Goal: Task Accomplishment & Management: Use online tool/utility

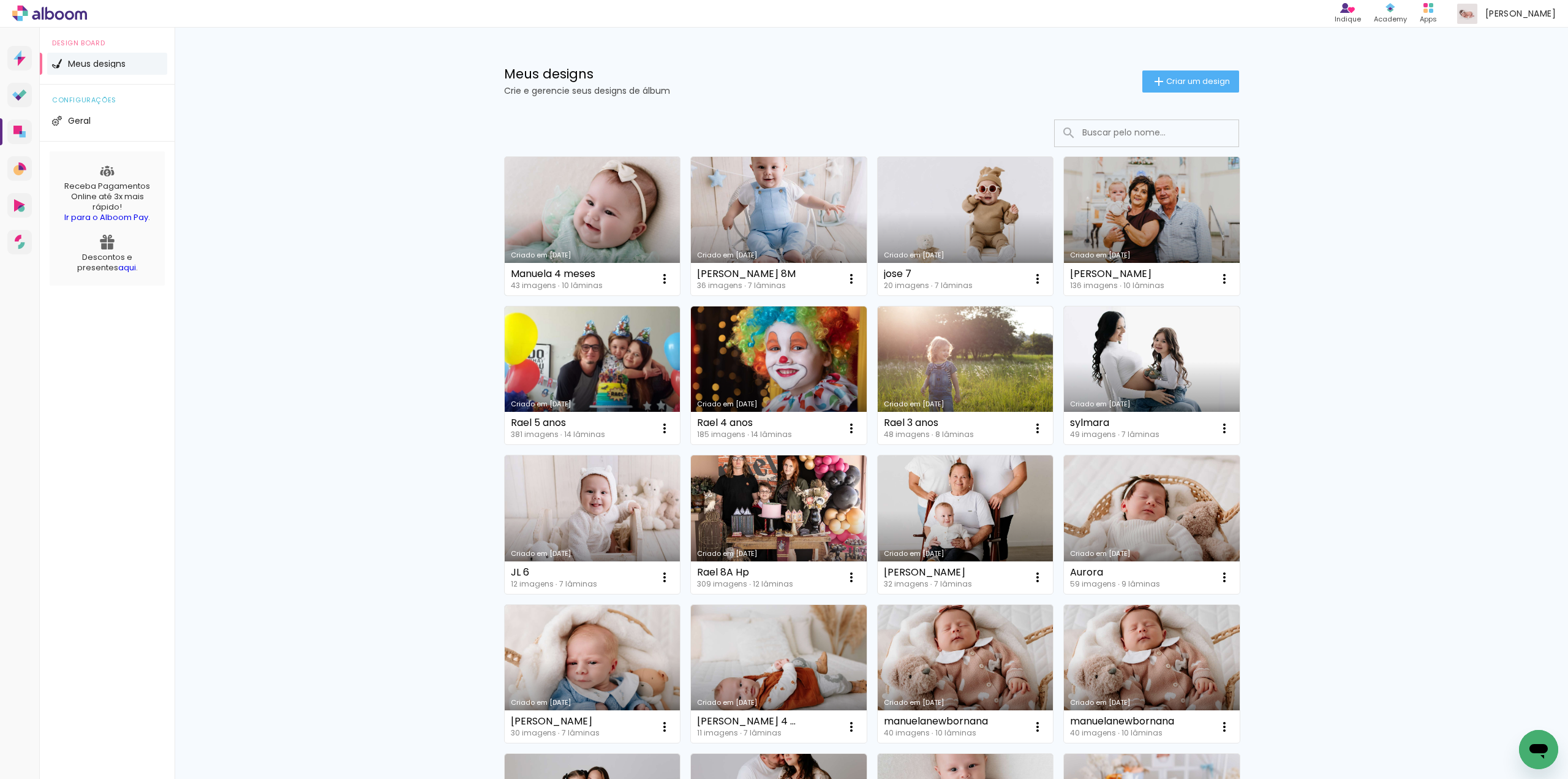
click at [566, 225] on link "Criado em [DATE]" at bounding box center [592, 226] width 176 height 138
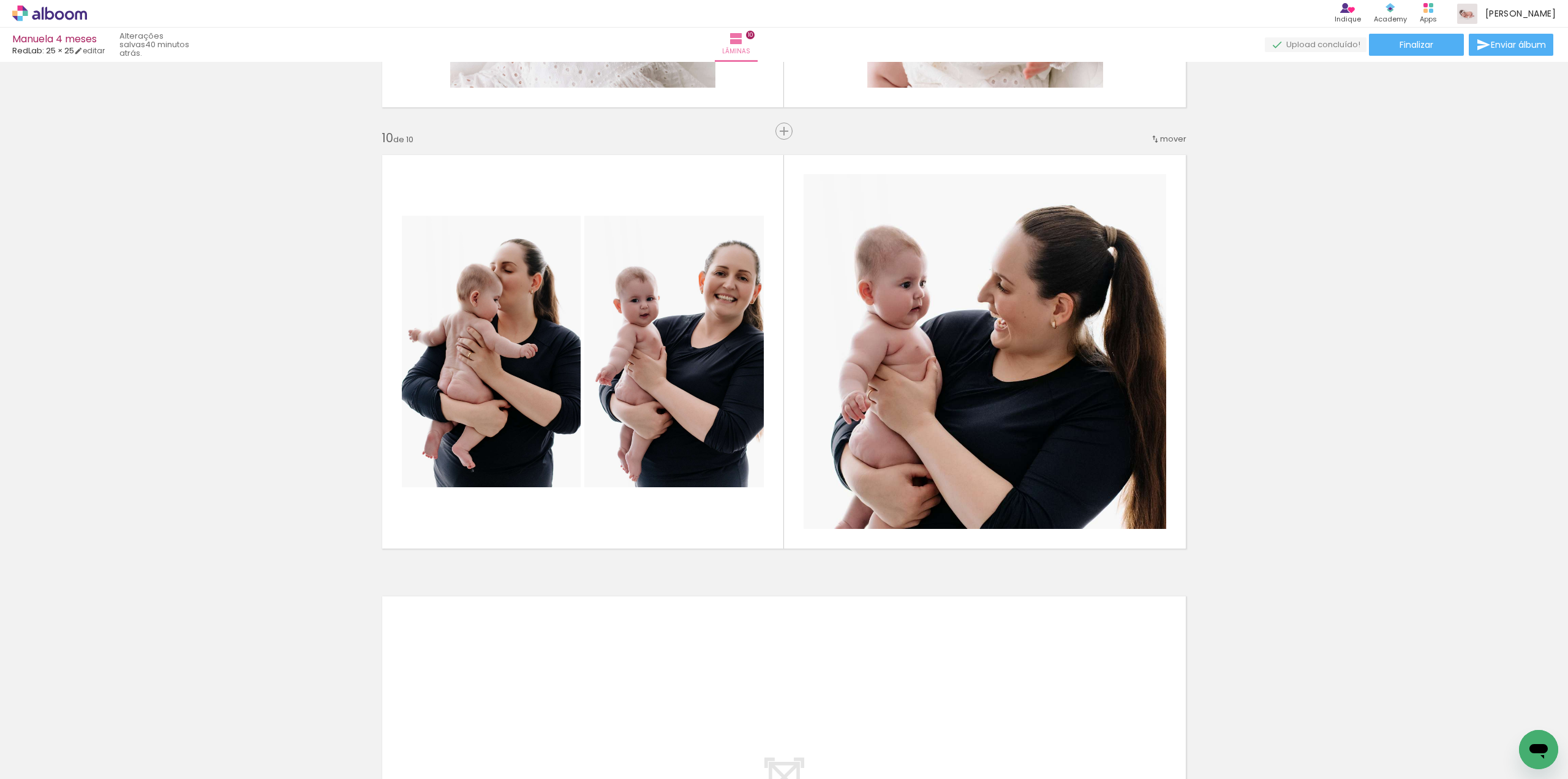
scroll to position [3799, 0]
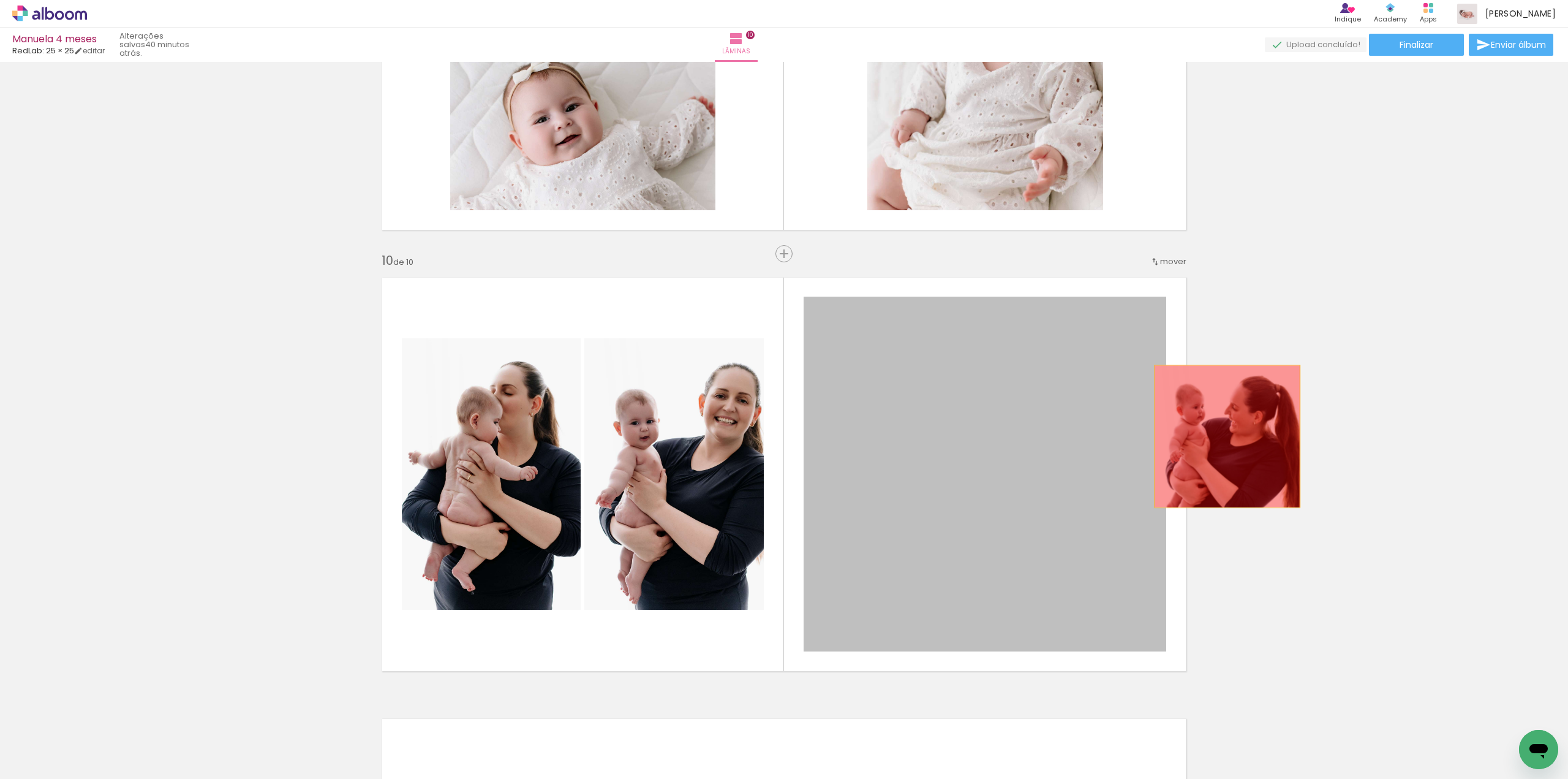
drag, startPoint x: 966, startPoint y: 440, endPoint x: 884, endPoint y: 464, distance: 85.4
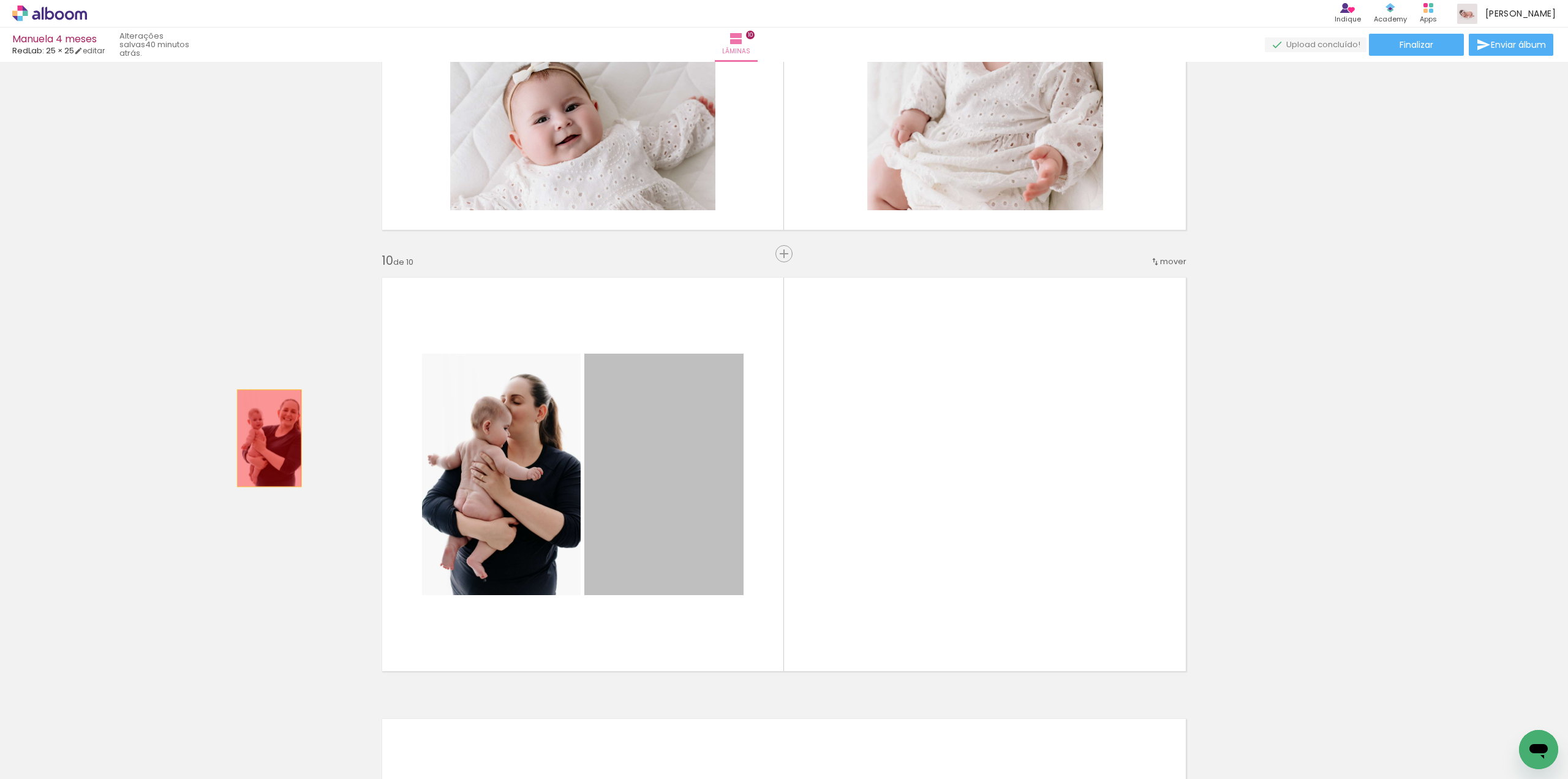
drag, startPoint x: 701, startPoint y: 482, endPoint x: 306, endPoint y: 443, distance: 396.9
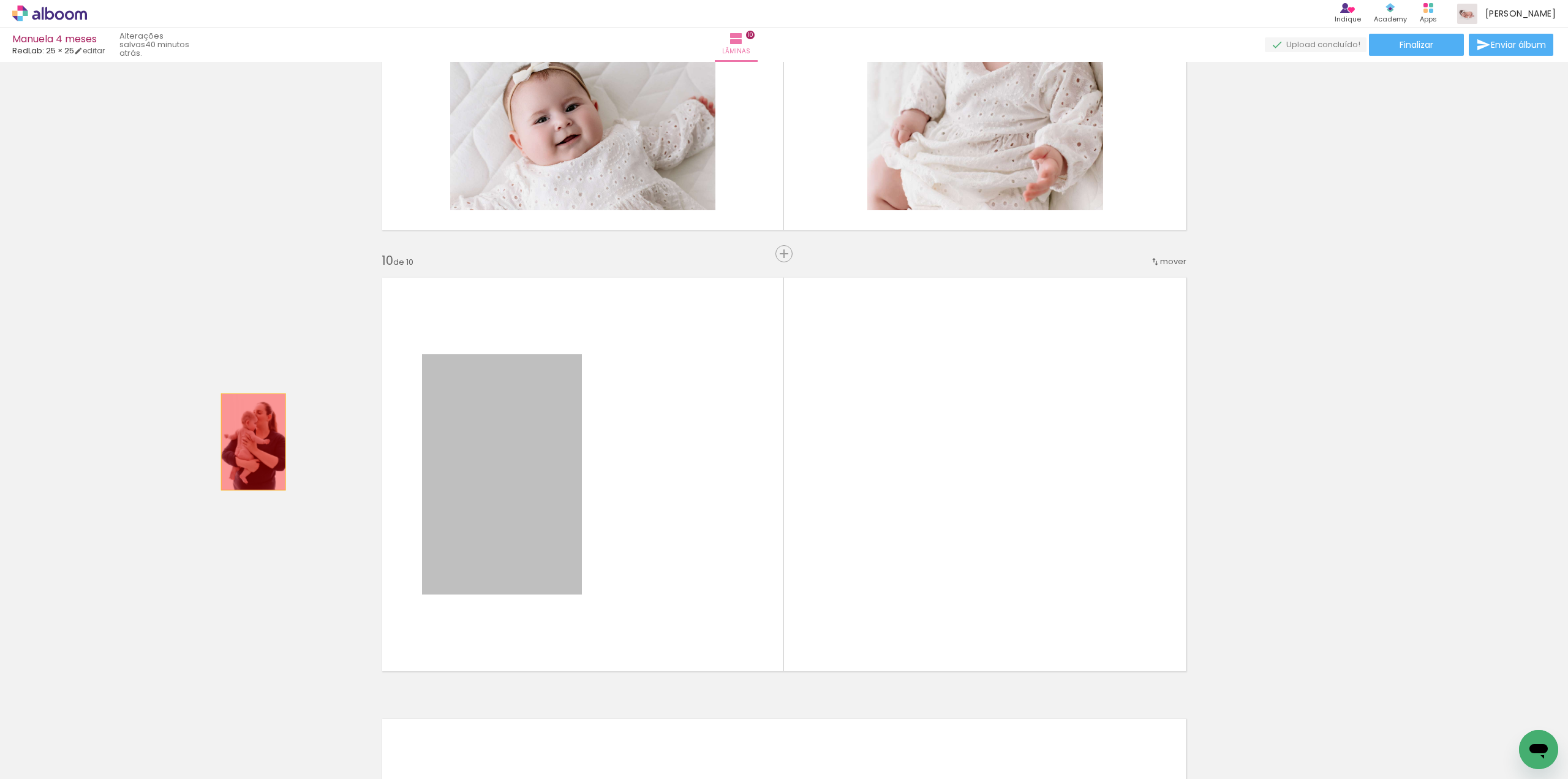
drag, startPoint x: 507, startPoint y: 464, endPoint x: 248, endPoint y: 442, distance: 259.9
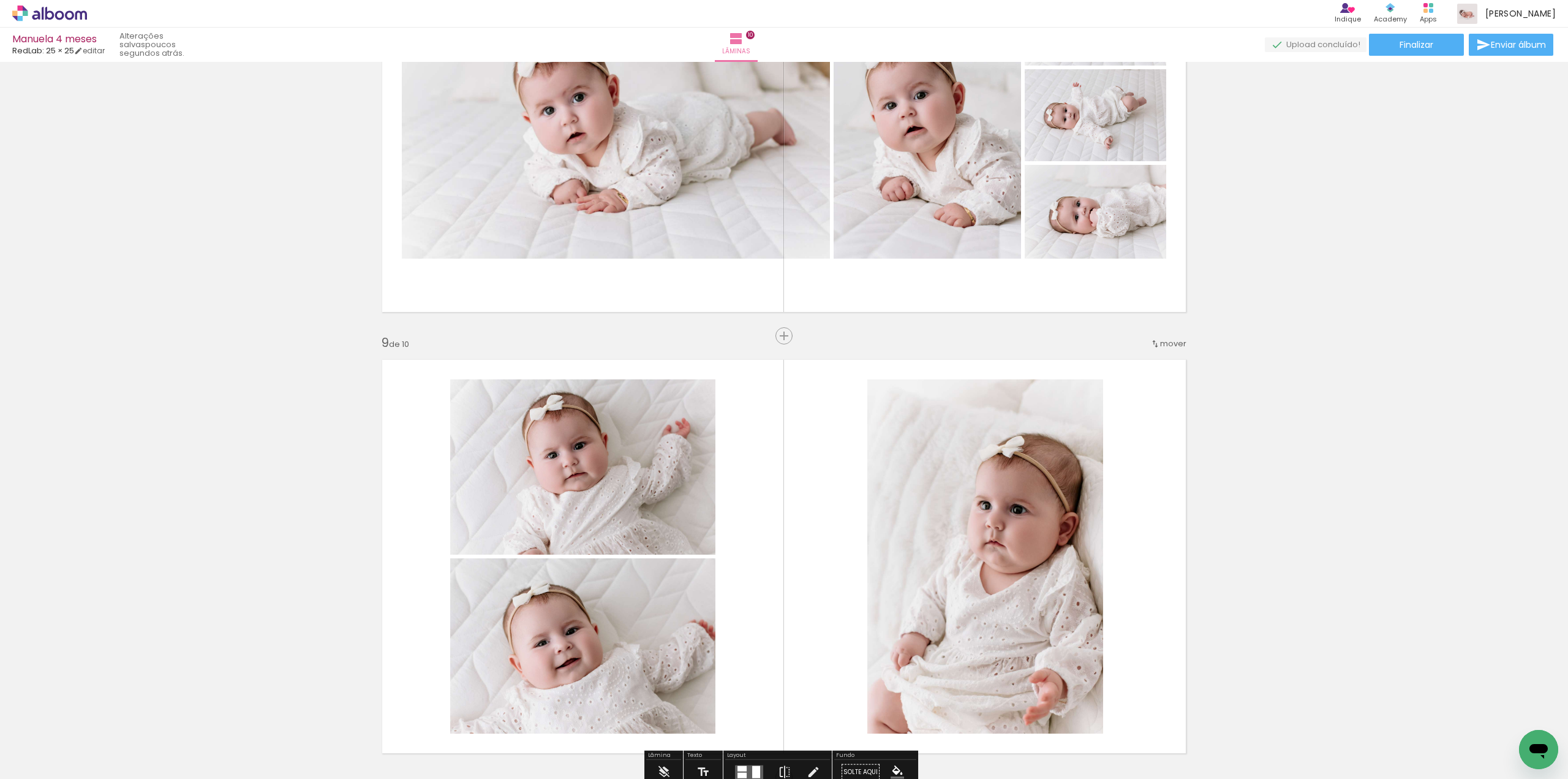
scroll to position [3247, 0]
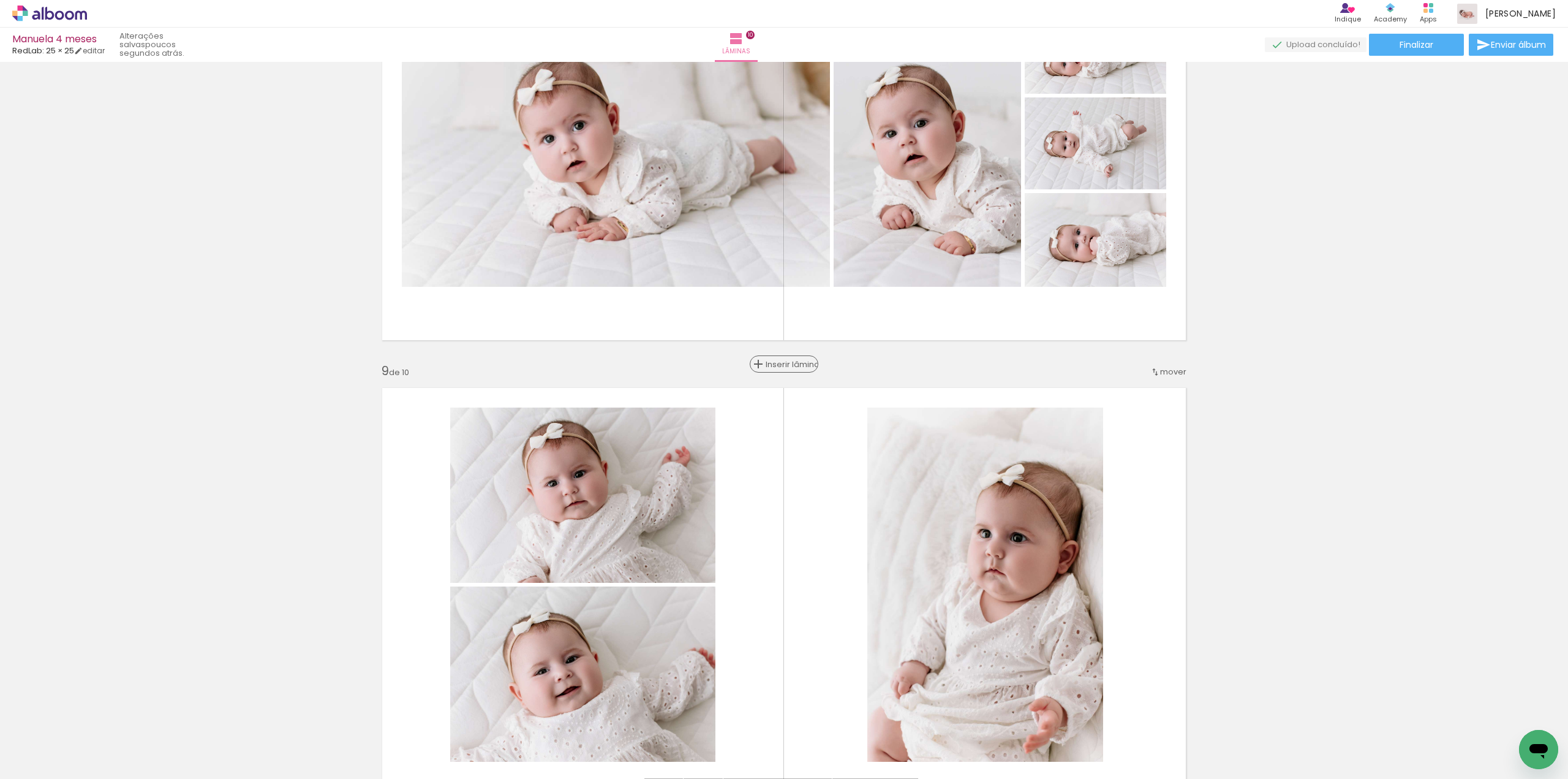
click at [785, 364] on span "Inserir lâmina" at bounding box center [790, 365] width 48 height 8
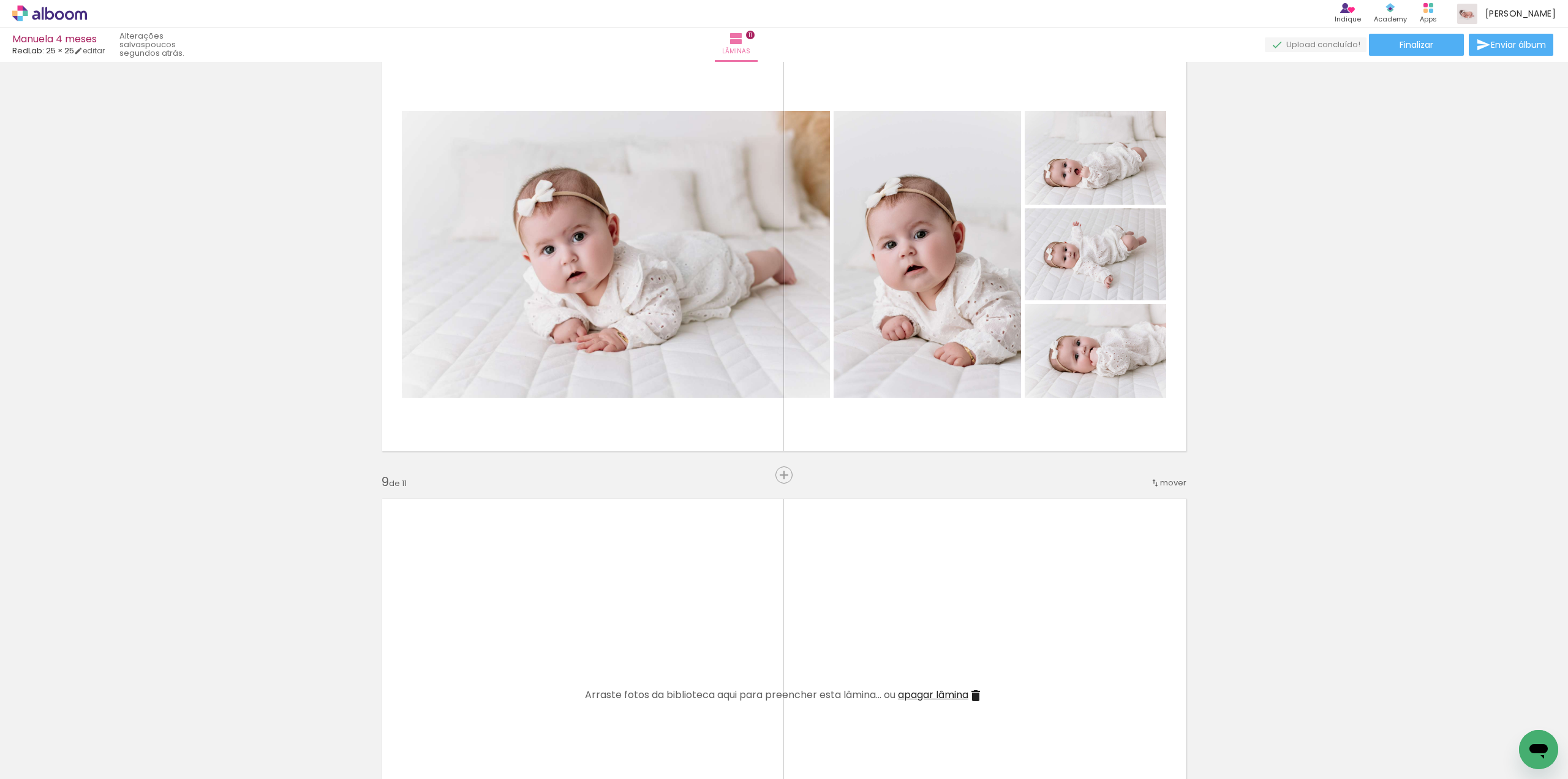
scroll to position [3124, 0]
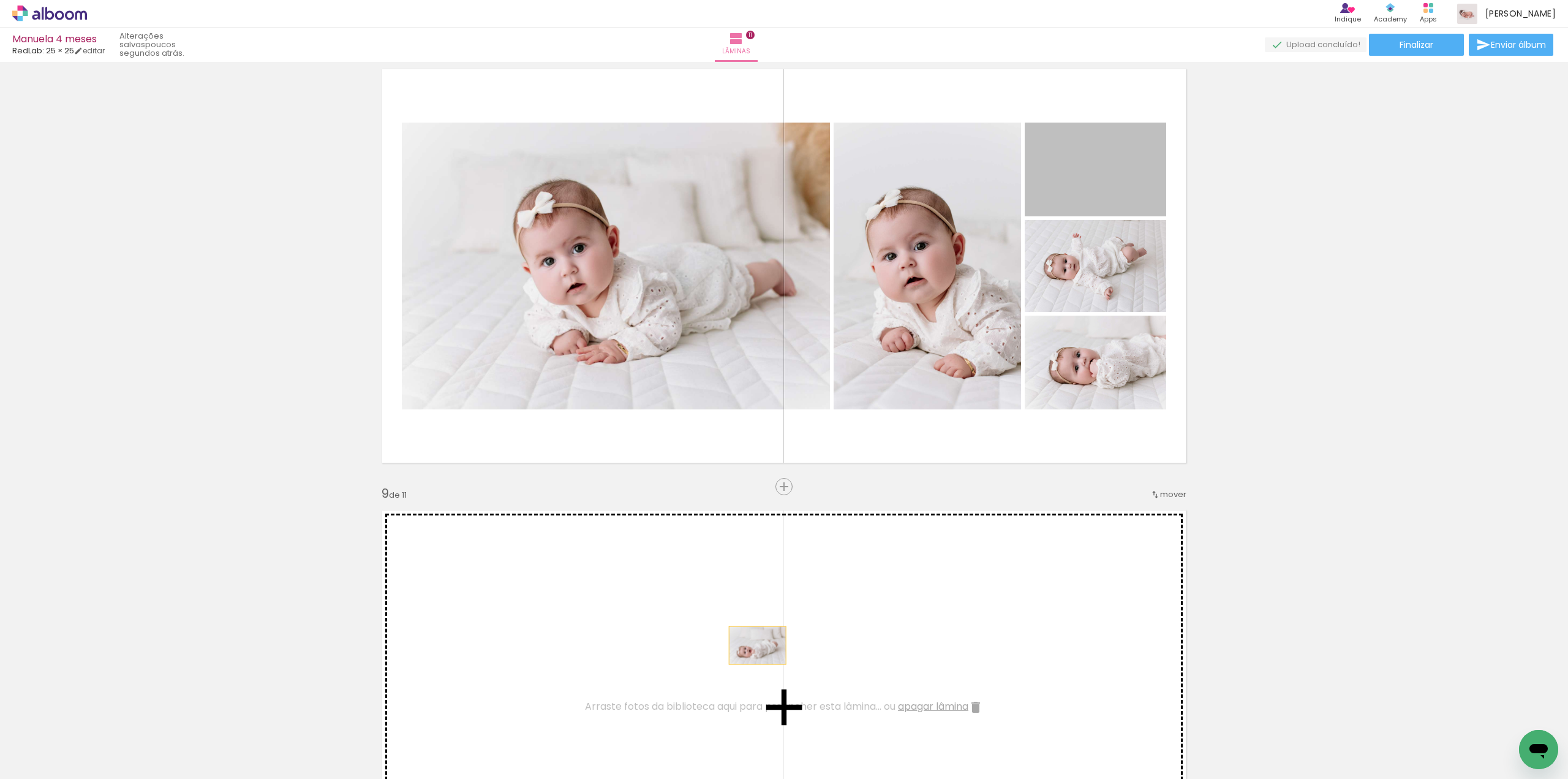
drag, startPoint x: 1090, startPoint y: 185, endPoint x: 746, endPoint y: 651, distance: 579.2
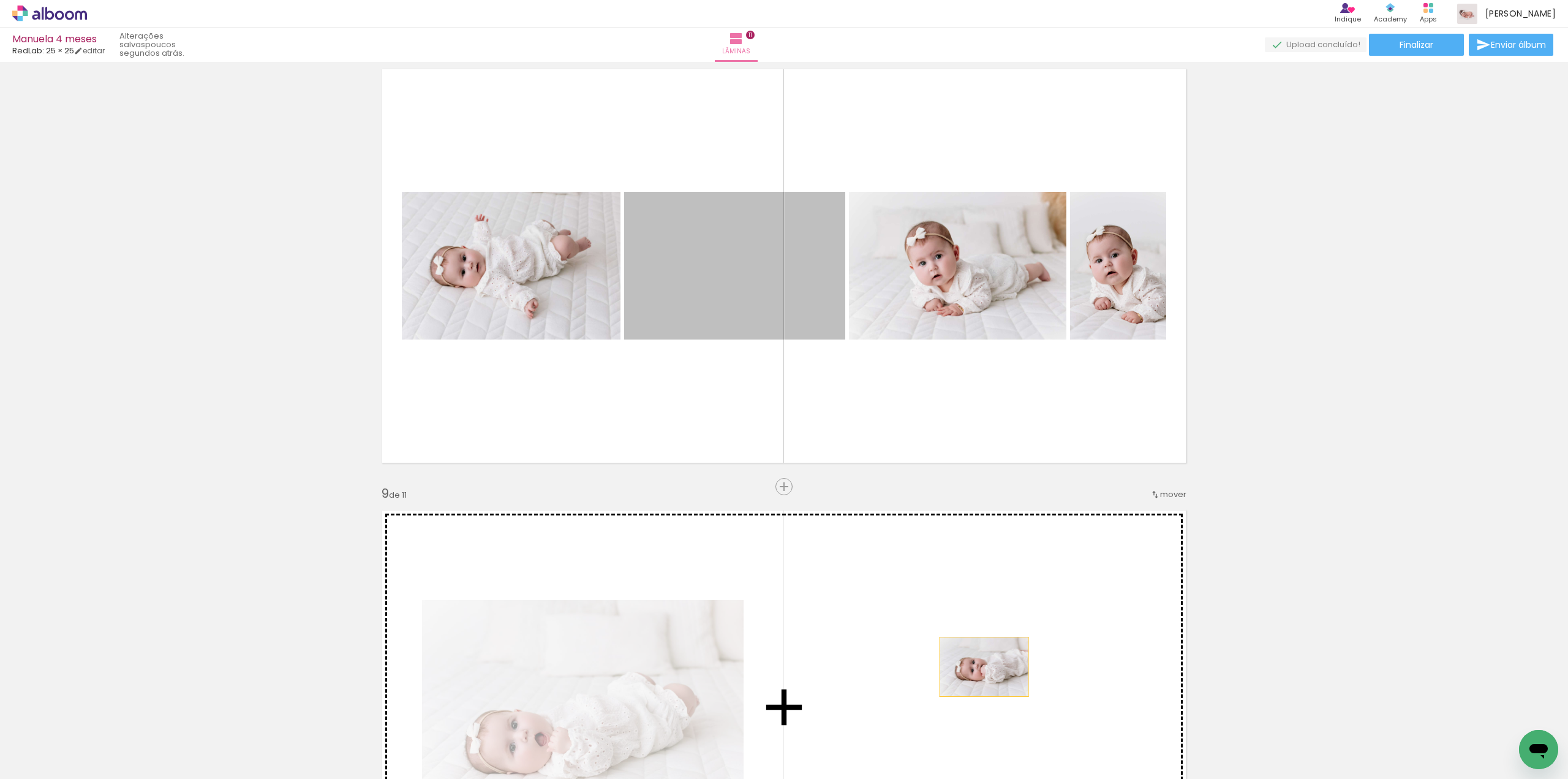
drag, startPoint x: 809, startPoint y: 313, endPoint x: 978, endPoint y: 654, distance: 380.6
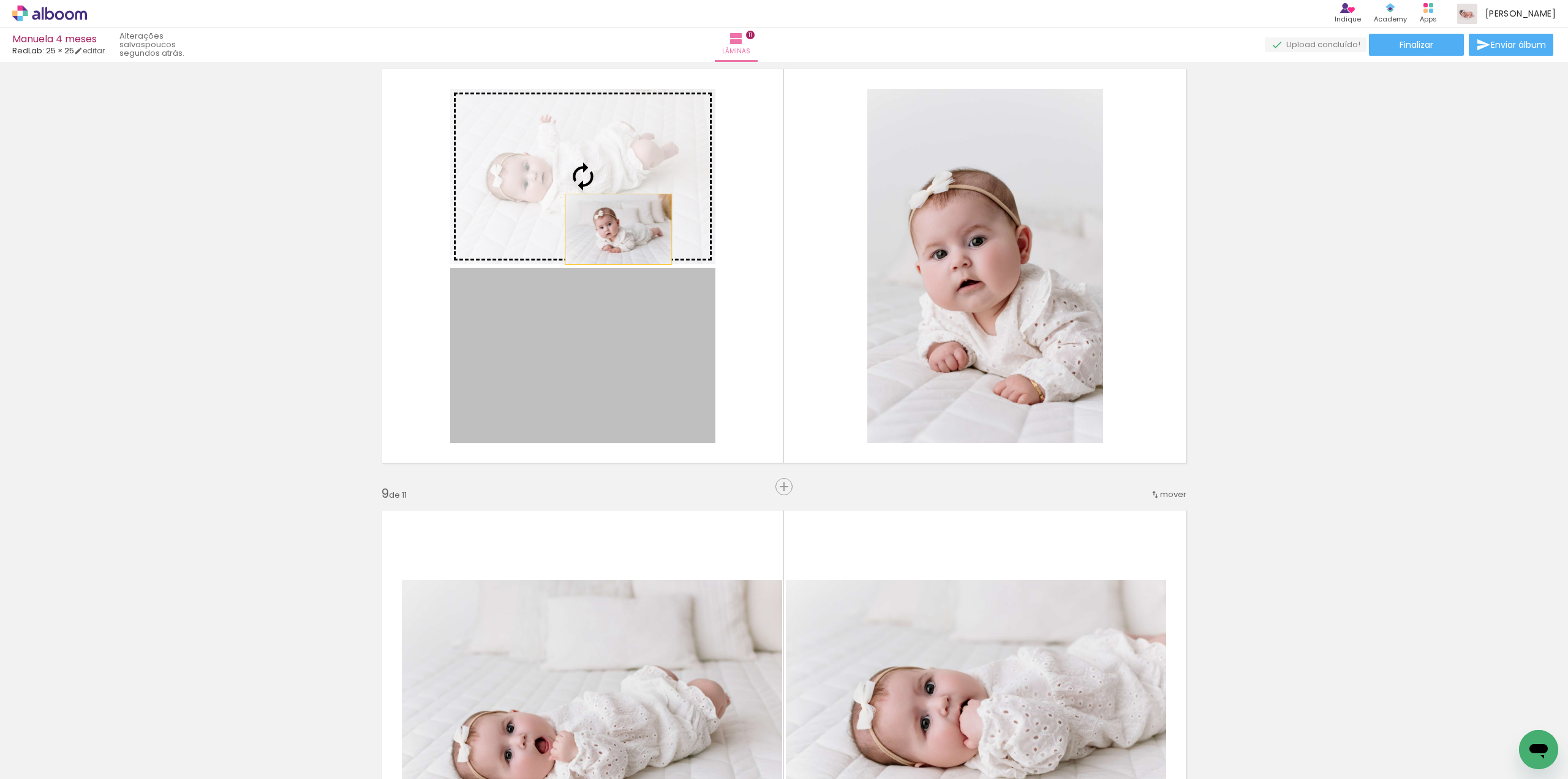
drag, startPoint x: 627, startPoint y: 367, endPoint x: 614, endPoint y: 230, distance: 137.6
click at [0, 0] on slot at bounding box center [0, 0] width 0 height 0
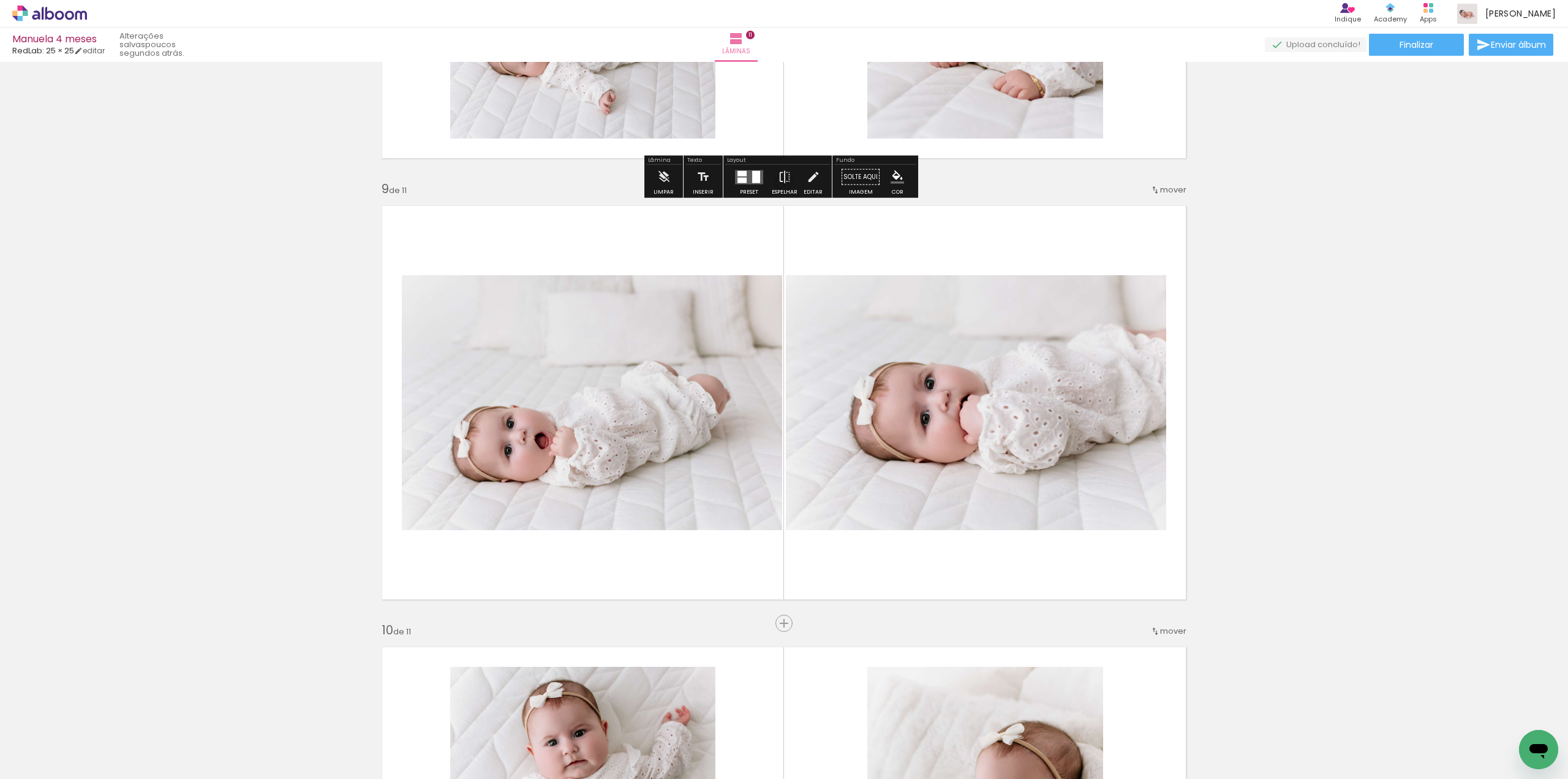
scroll to position [3431, 0]
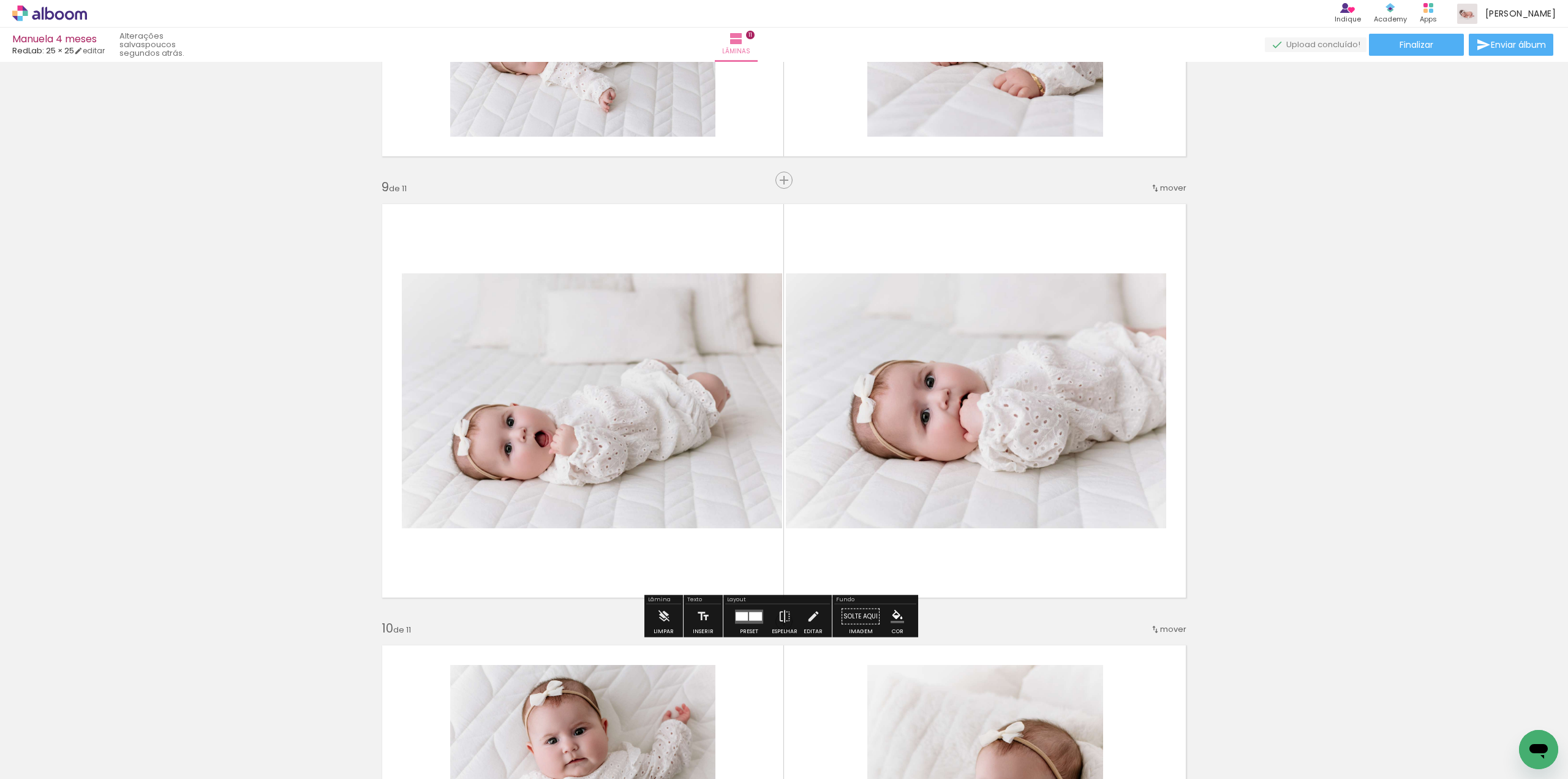
click at [749, 614] on div at bounding box center [755, 615] width 13 height 9
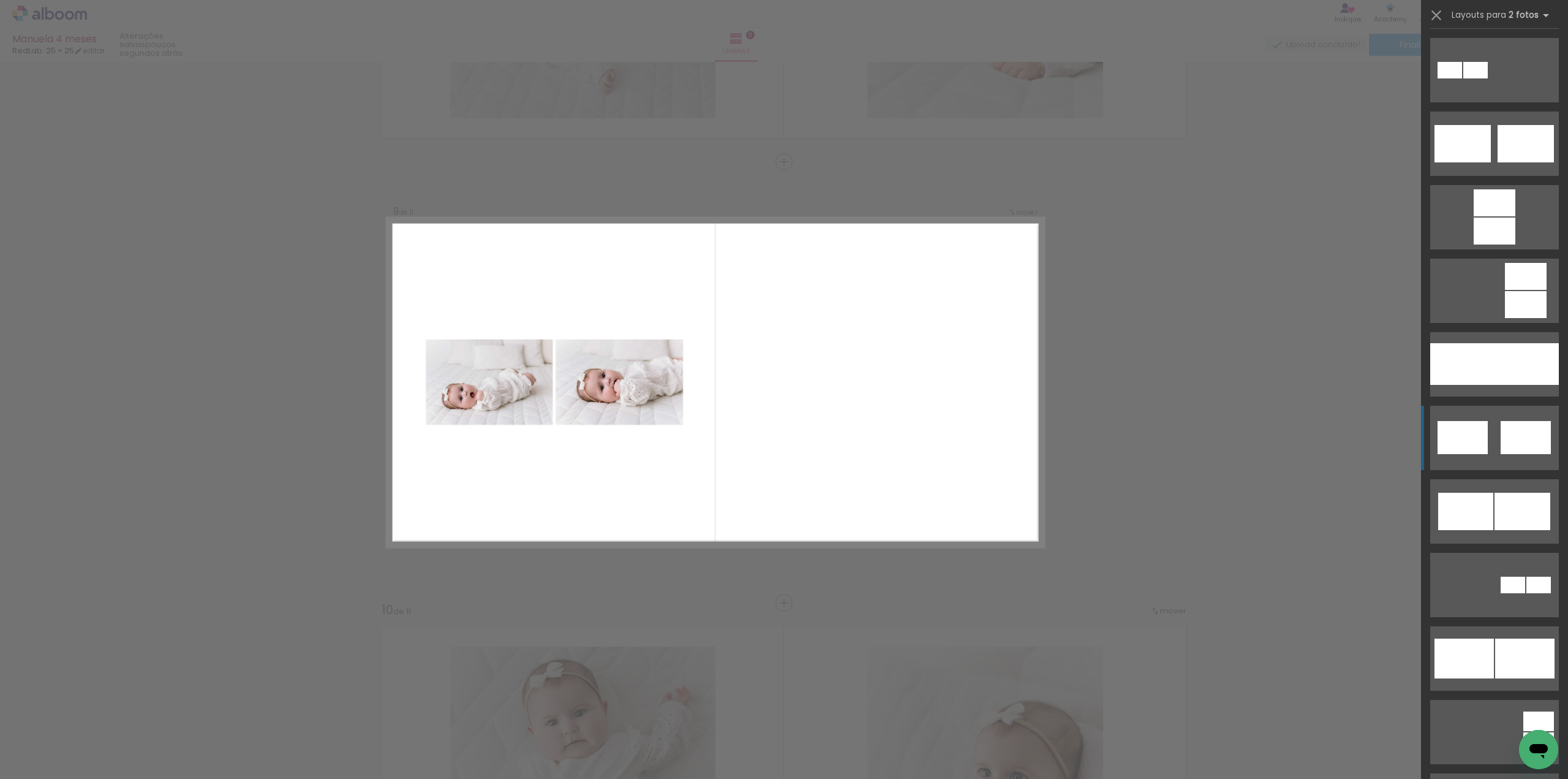
scroll to position [674, 0]
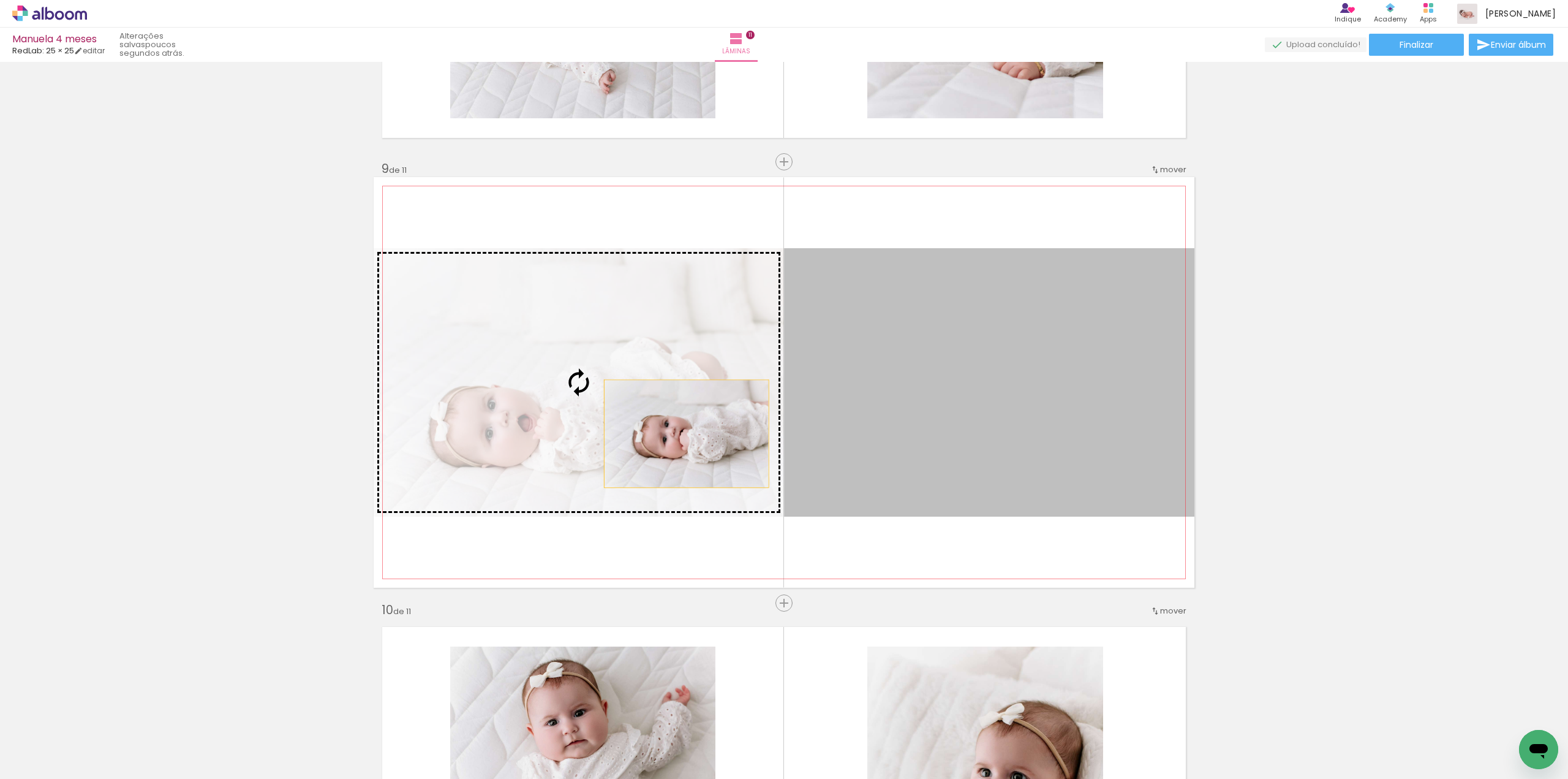
drag, startPoint x: 963, startPoint y: 442, endPoint x: 666, endPoint y: 429, distance: 297.3
click at [0, 0] on slot at bounding box center [0, 0] width 0 height 0
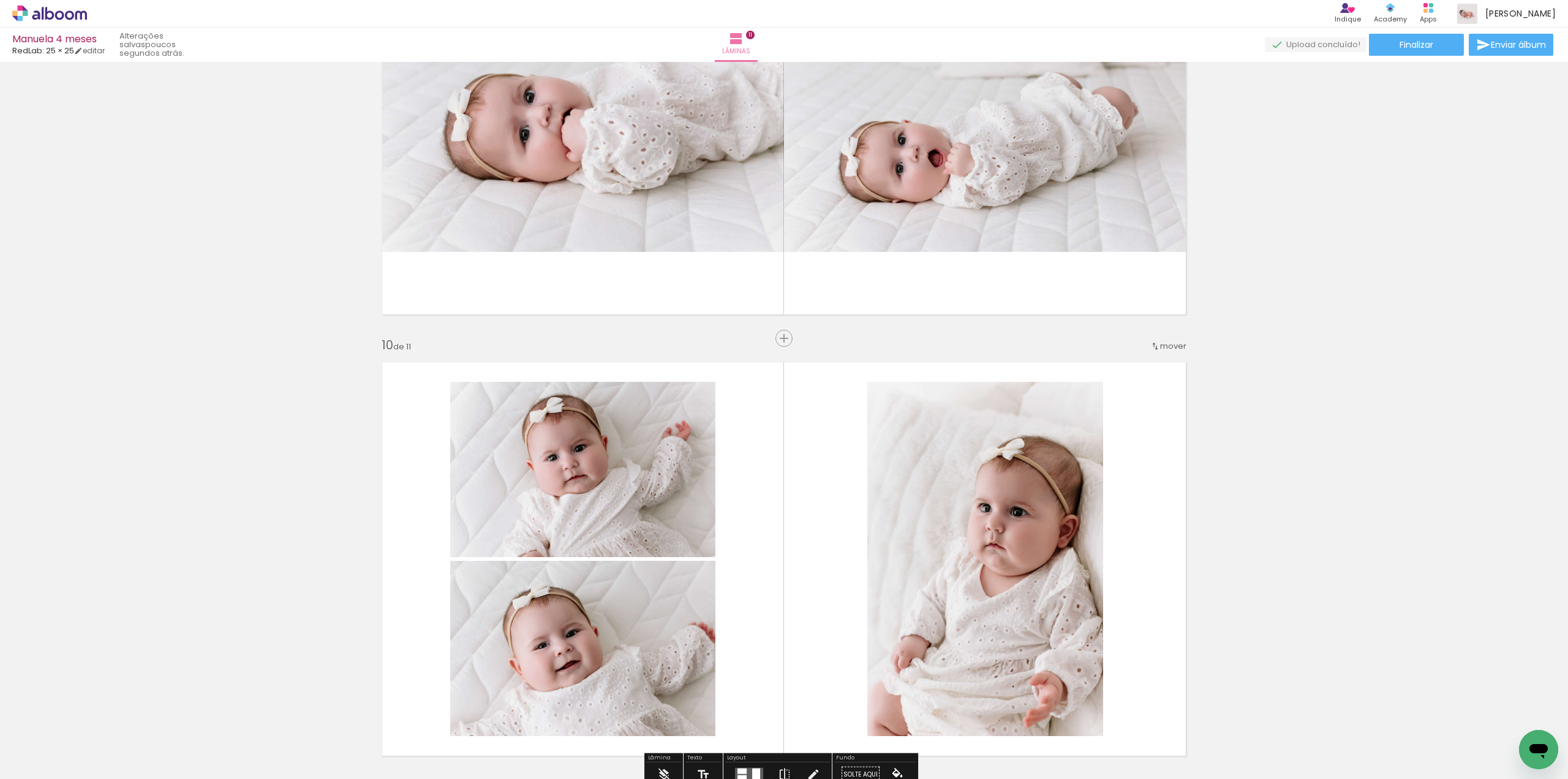
scroll to position [3571, 0]
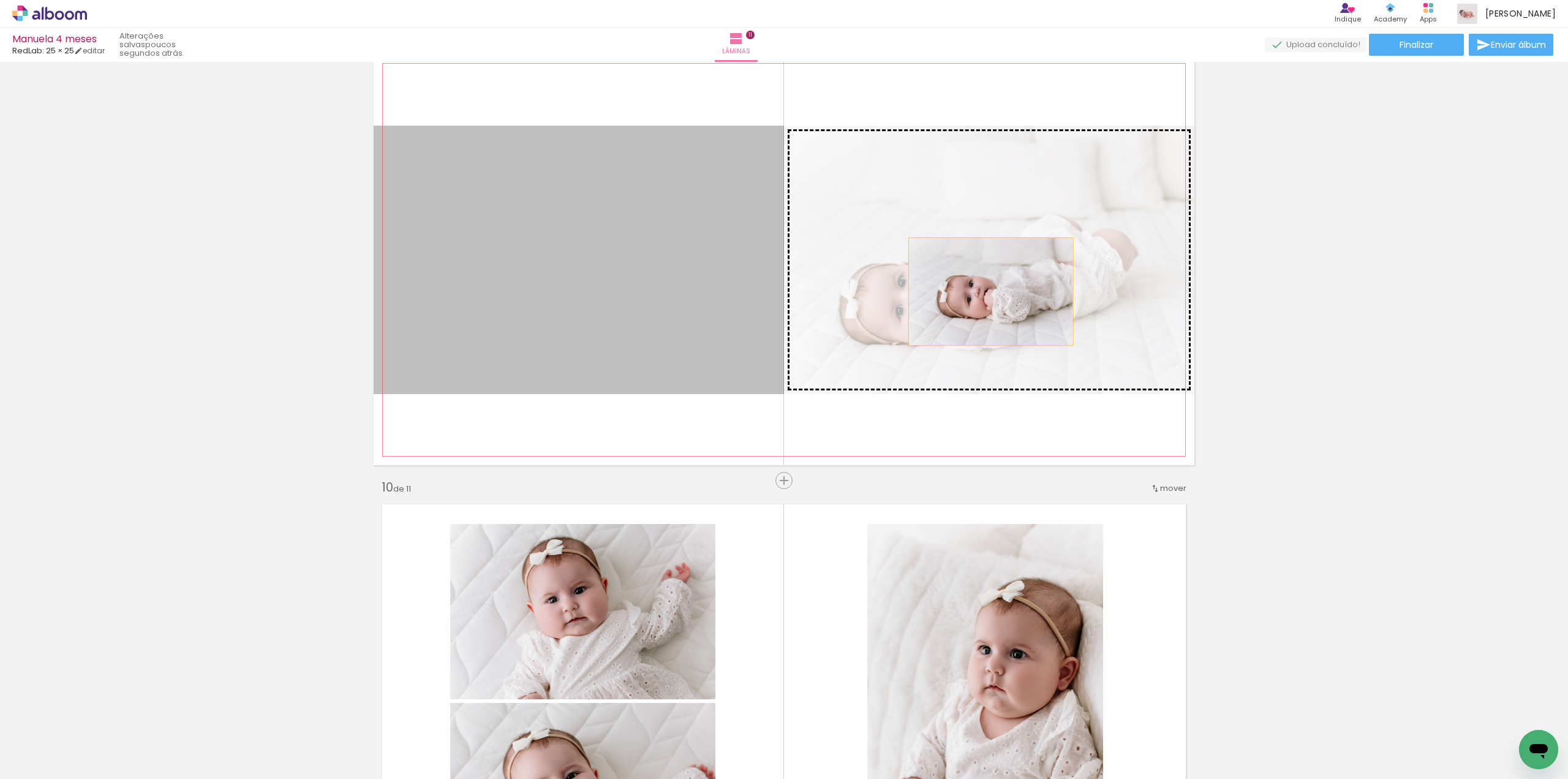
drag, startPoint x: 636, startPoint y: 274, endPoint x: 987, endPoint y: 291, distance: 351.4
click at [0, 0] on slot at bounding box center [0, 0] width 0 height 0
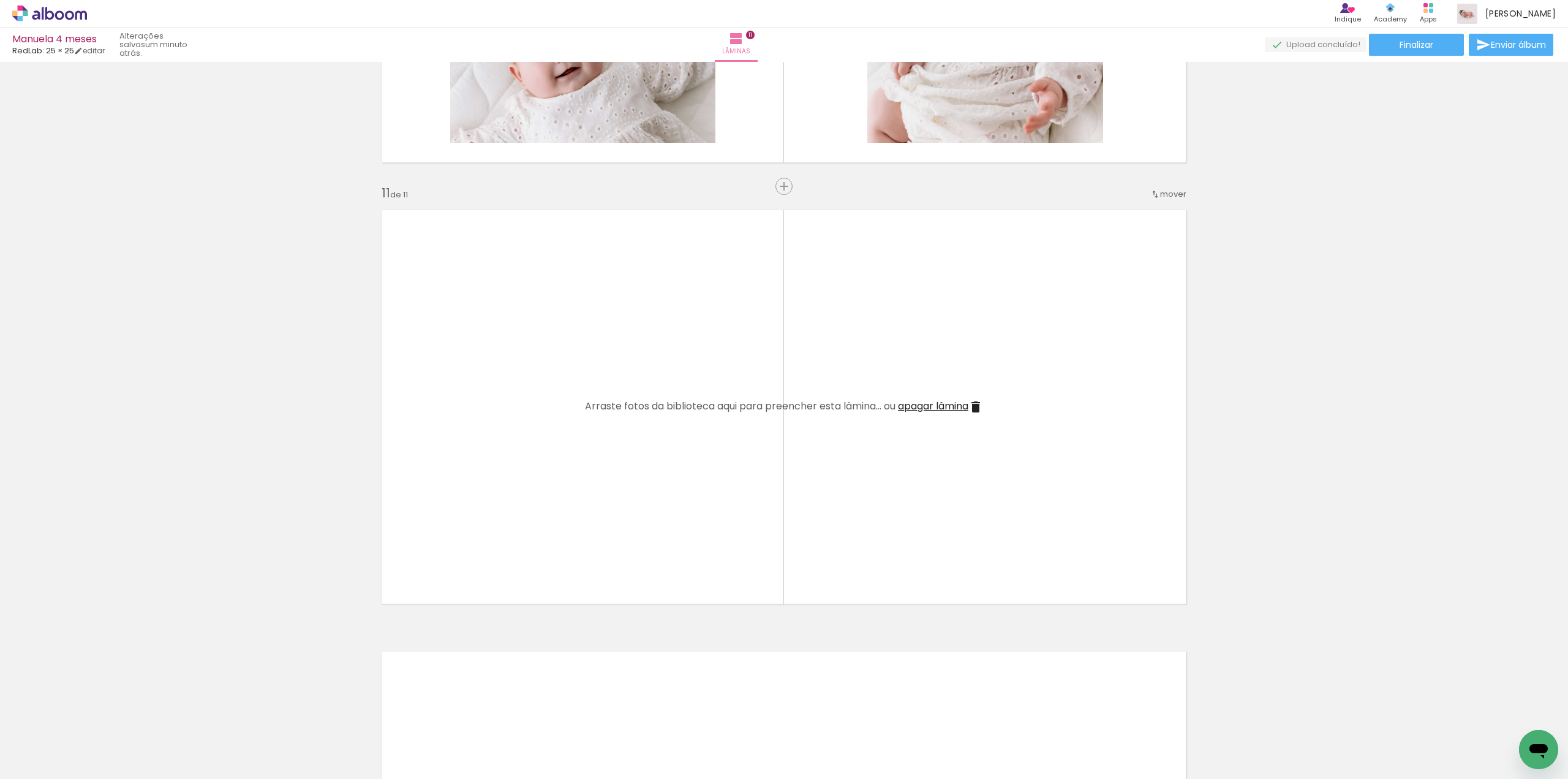
drag, startPoint x: 952, startPoint y: 404, endPoint x: 1024, endPoint y: 397, distance: 72.3
click at [953, 405] on span "apagar lâmina" at bounding box center [933, 405] width 71 height 14
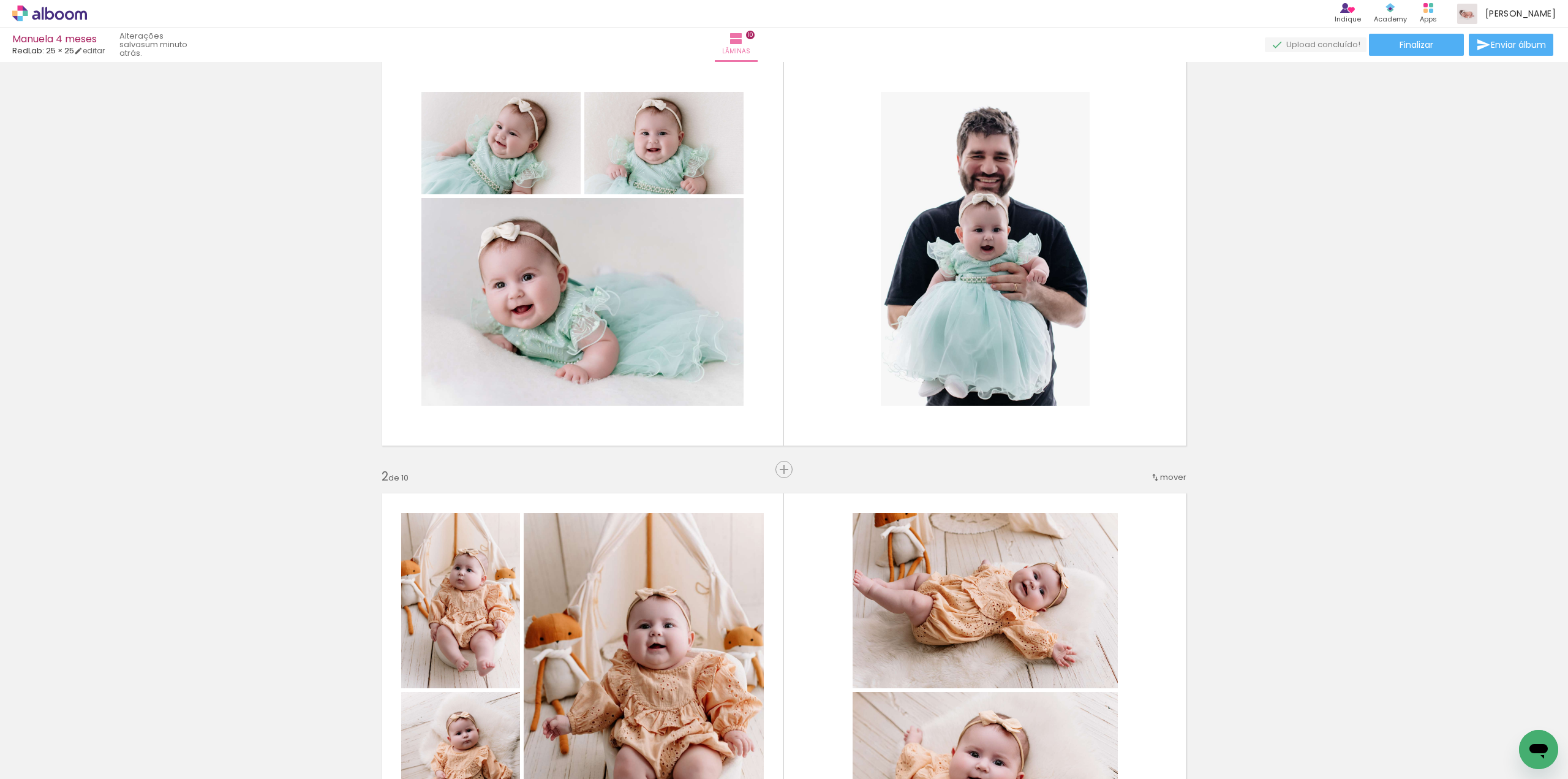
scroll to position [0, 0]
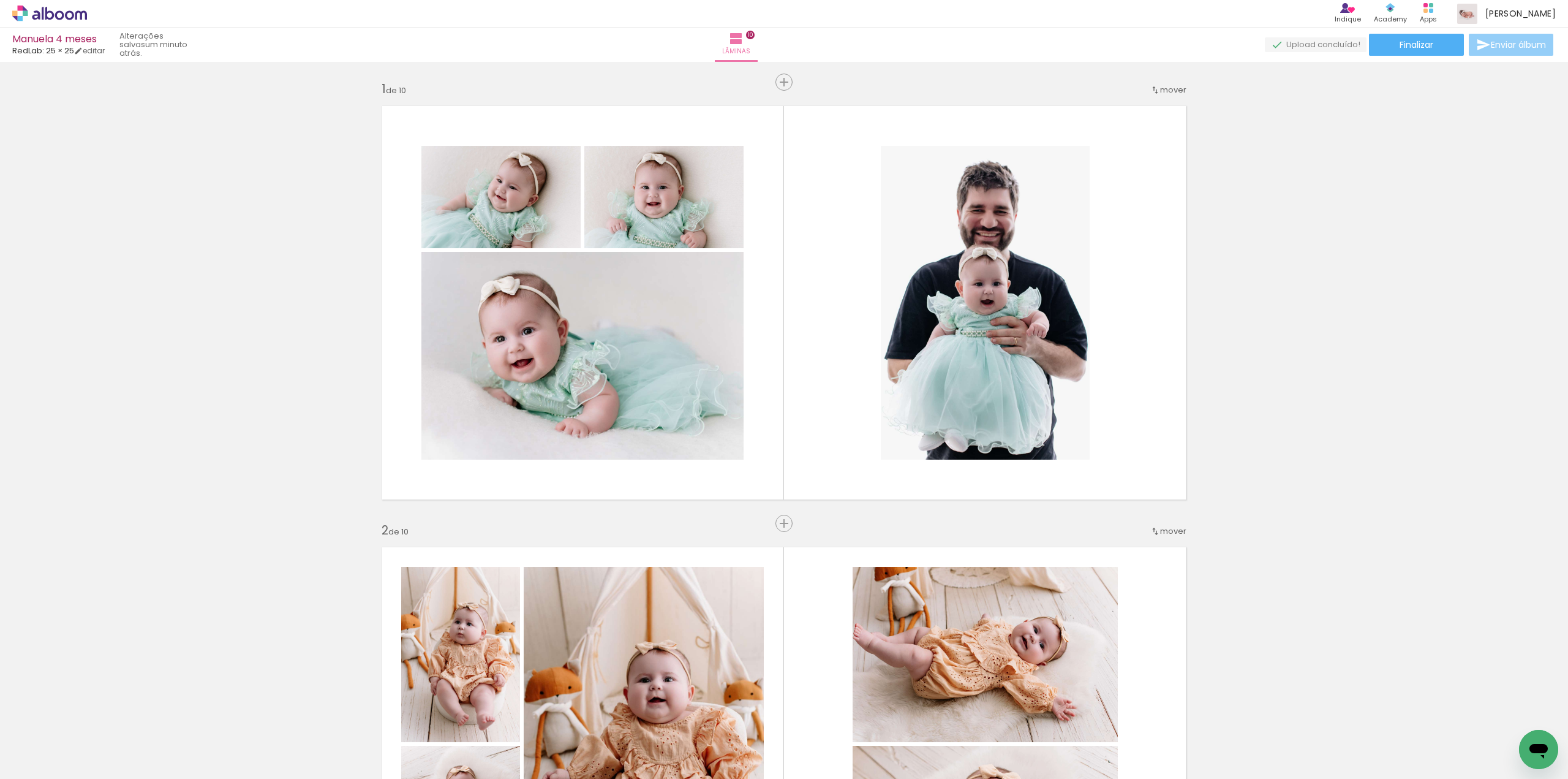
click at [1491, 49] on span "Enviar álbum" at bounding box center [1518, 45] width 55 height 9
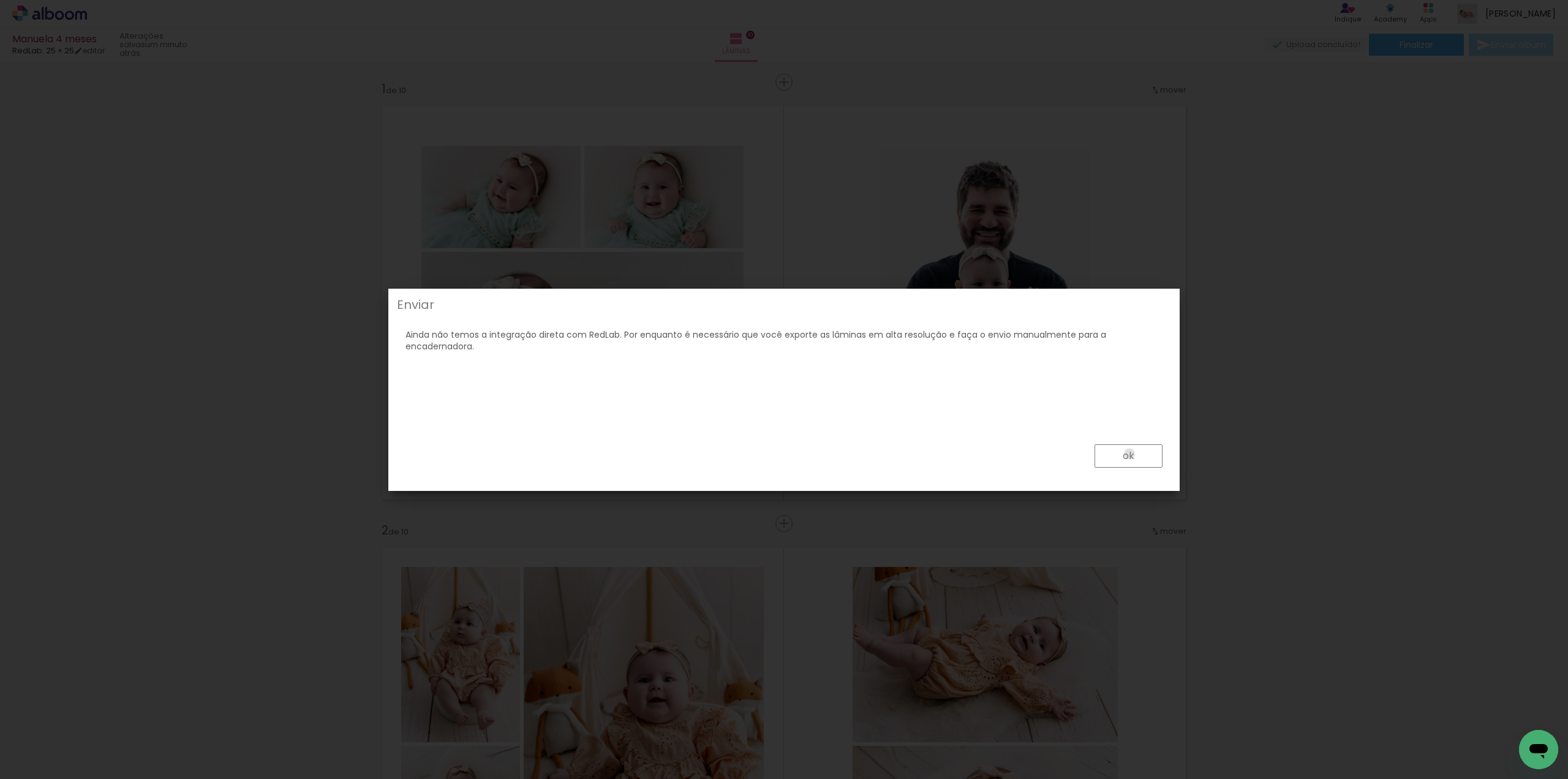
click at [0, 0] on slot "ok" at bounding box center [0, 0] width 0 height 0
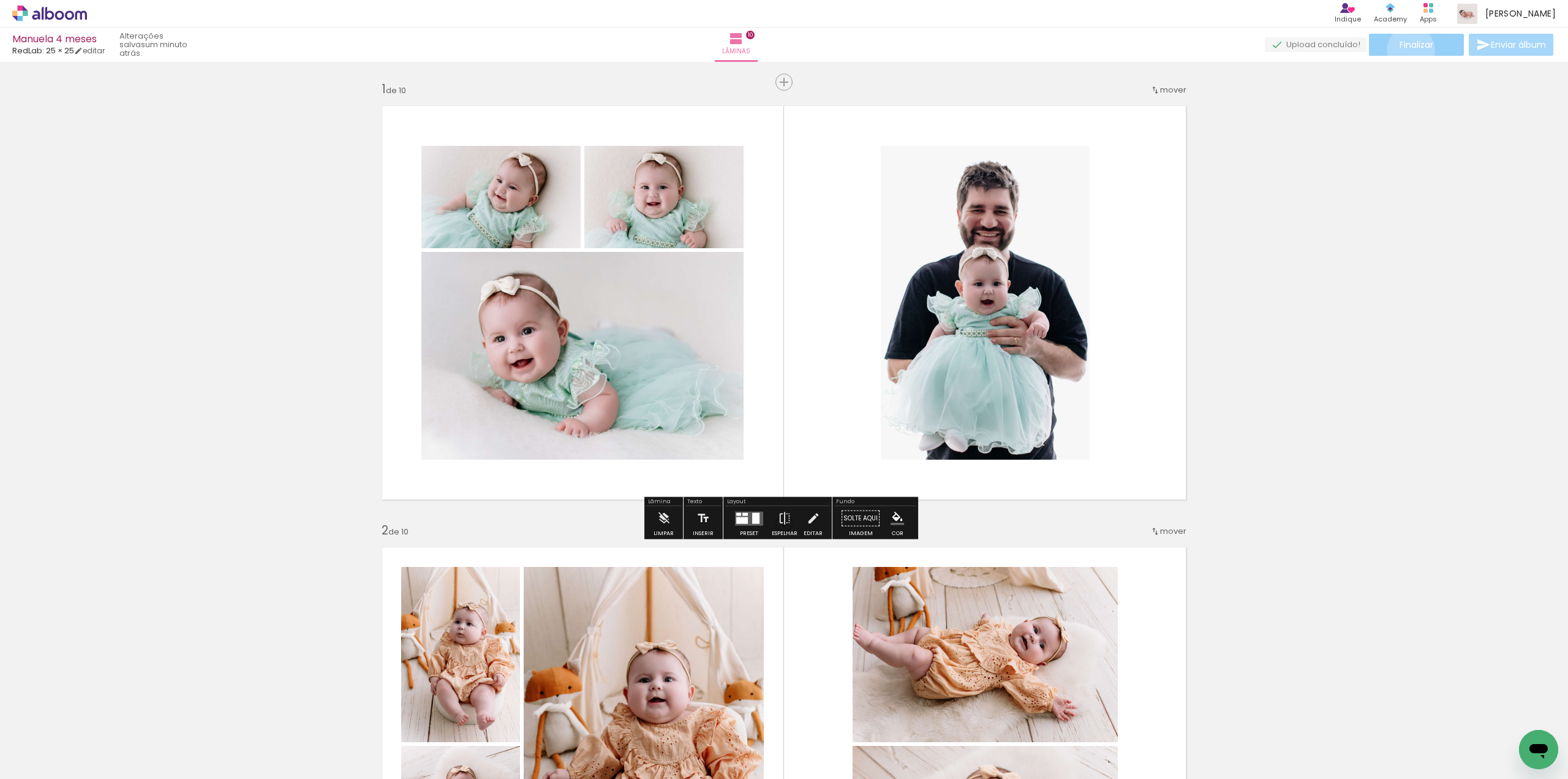
click at [1407, 49] on span "Finalizar" at bounding box center [1417, 45] width 34 height 9
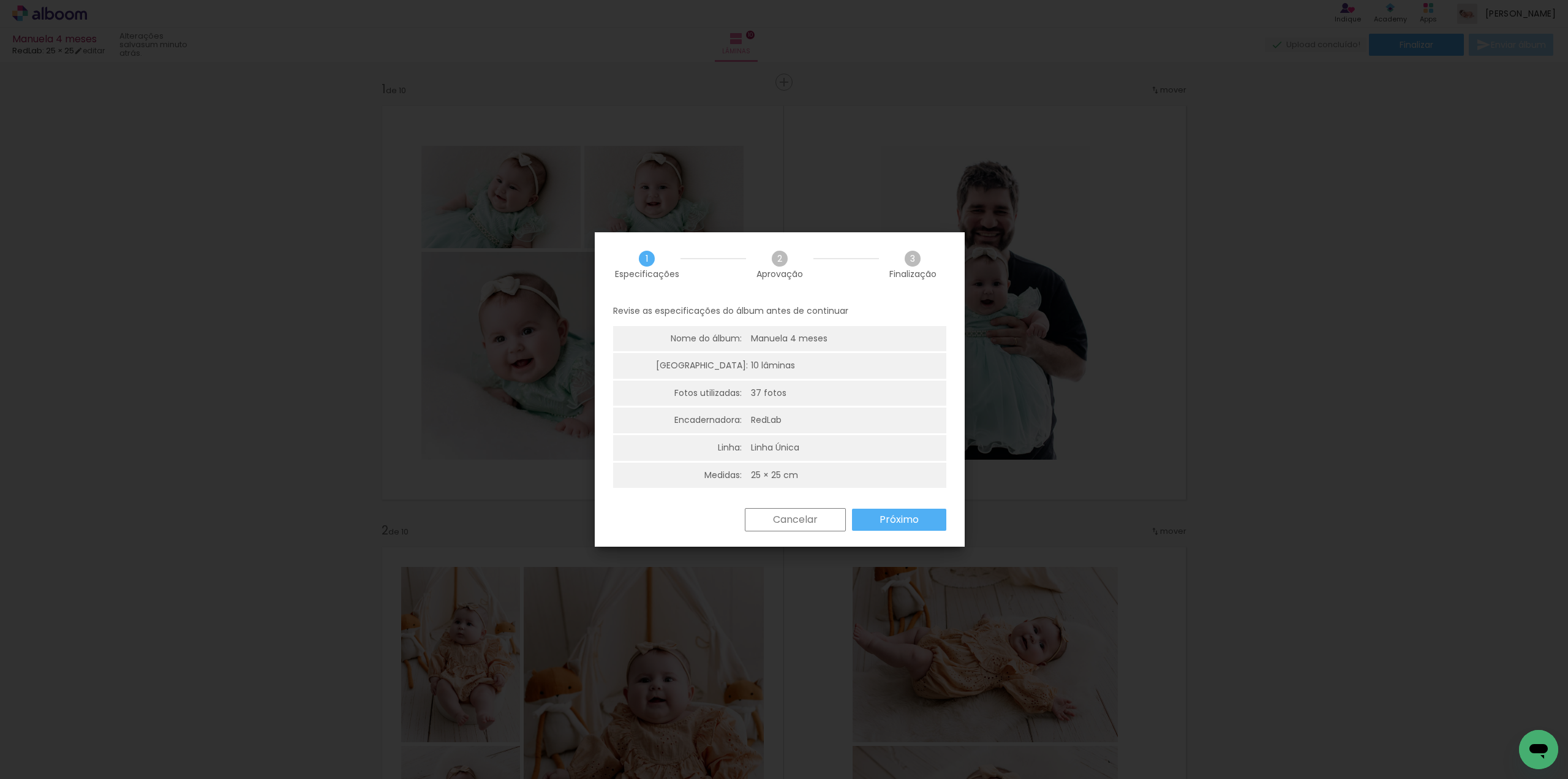
click at [0, 0] on slot "Próximo" at bounding box center [0, 0] width 0 height 0
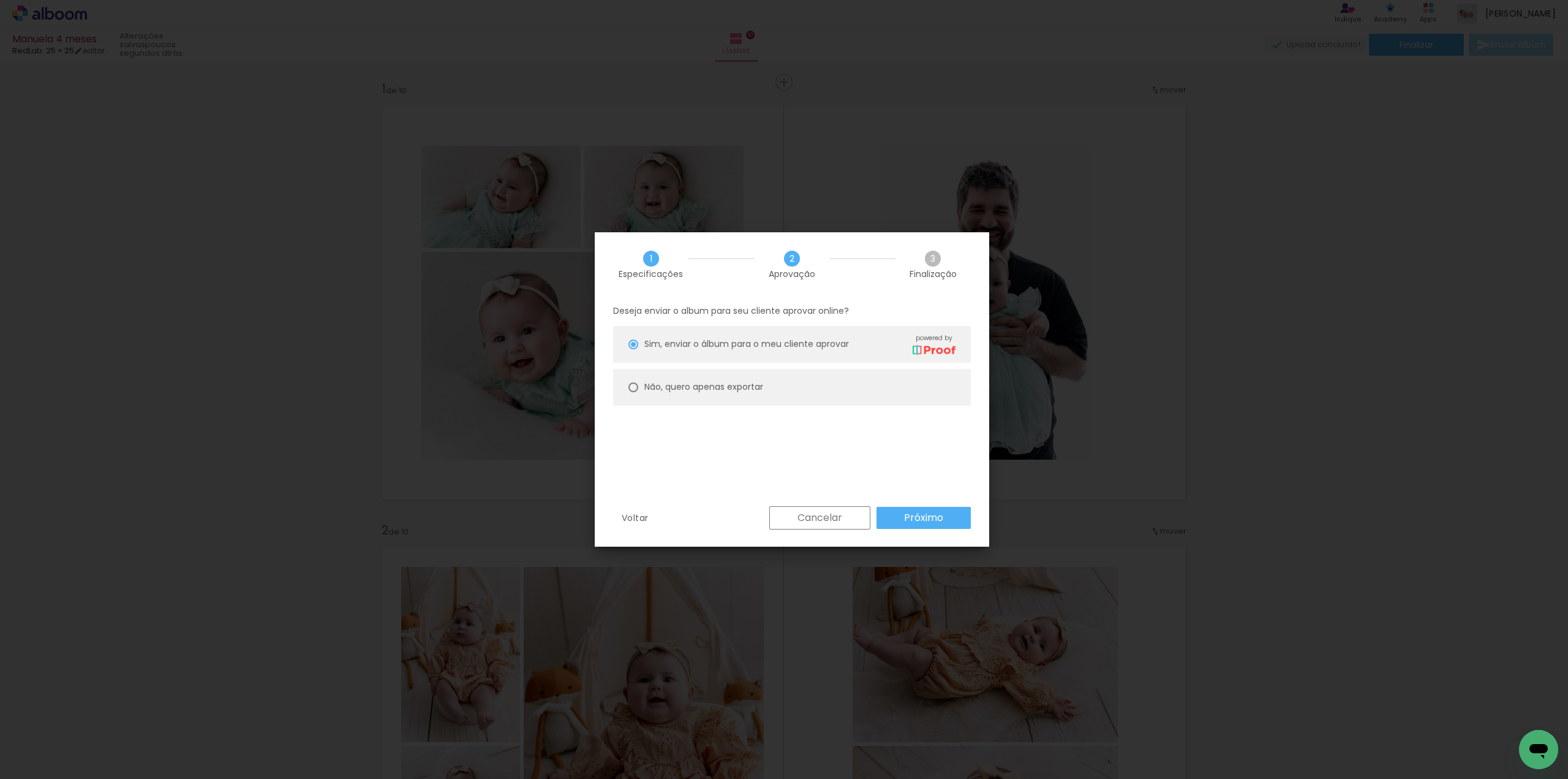
click at [0, 0] on slot "Próximo" at bounding box center [0, 0] width 0 height 0
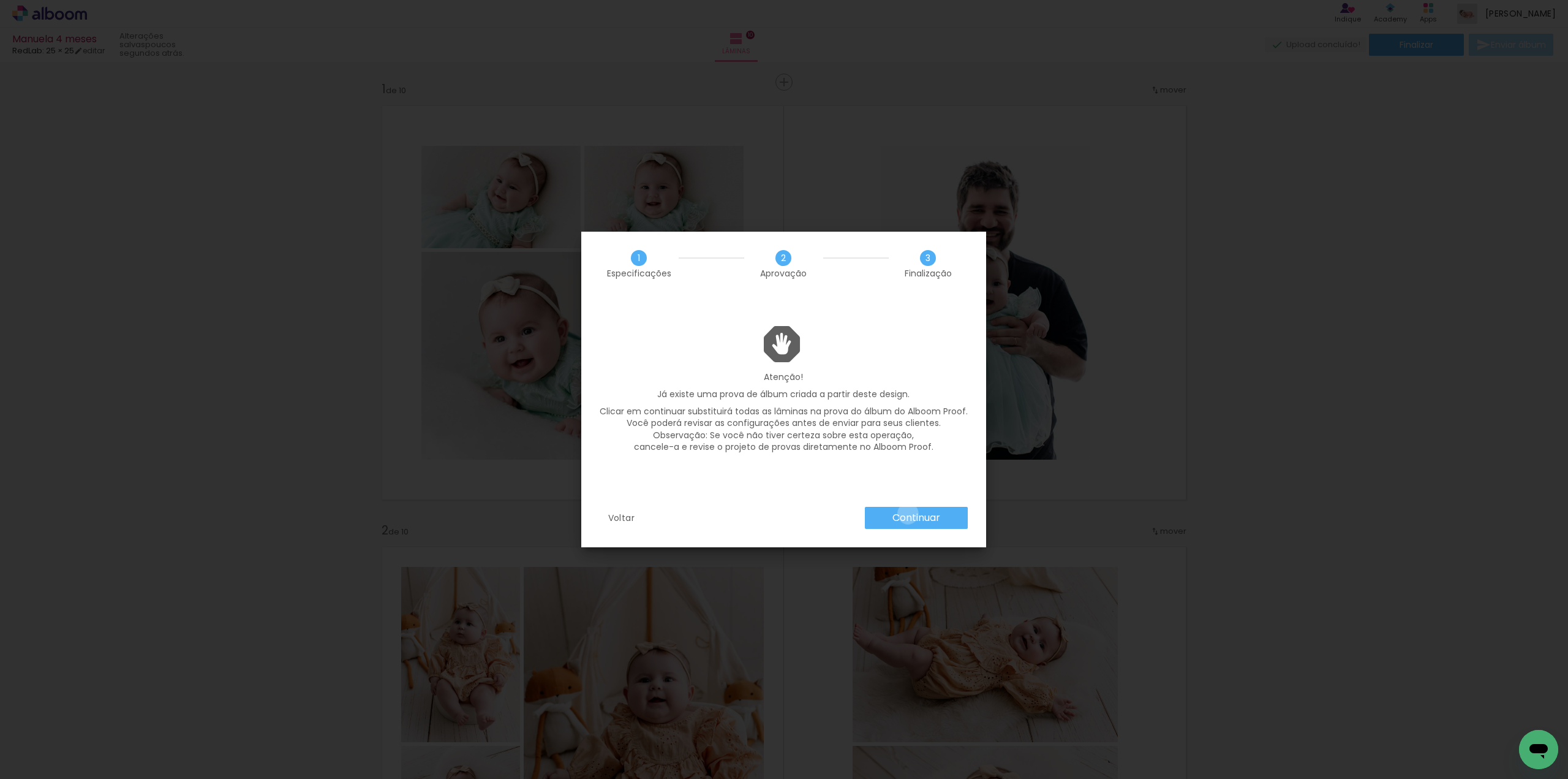
click at [0, 0] on slot "Continuar" at bounding box center [0, 0] width 0 height 0
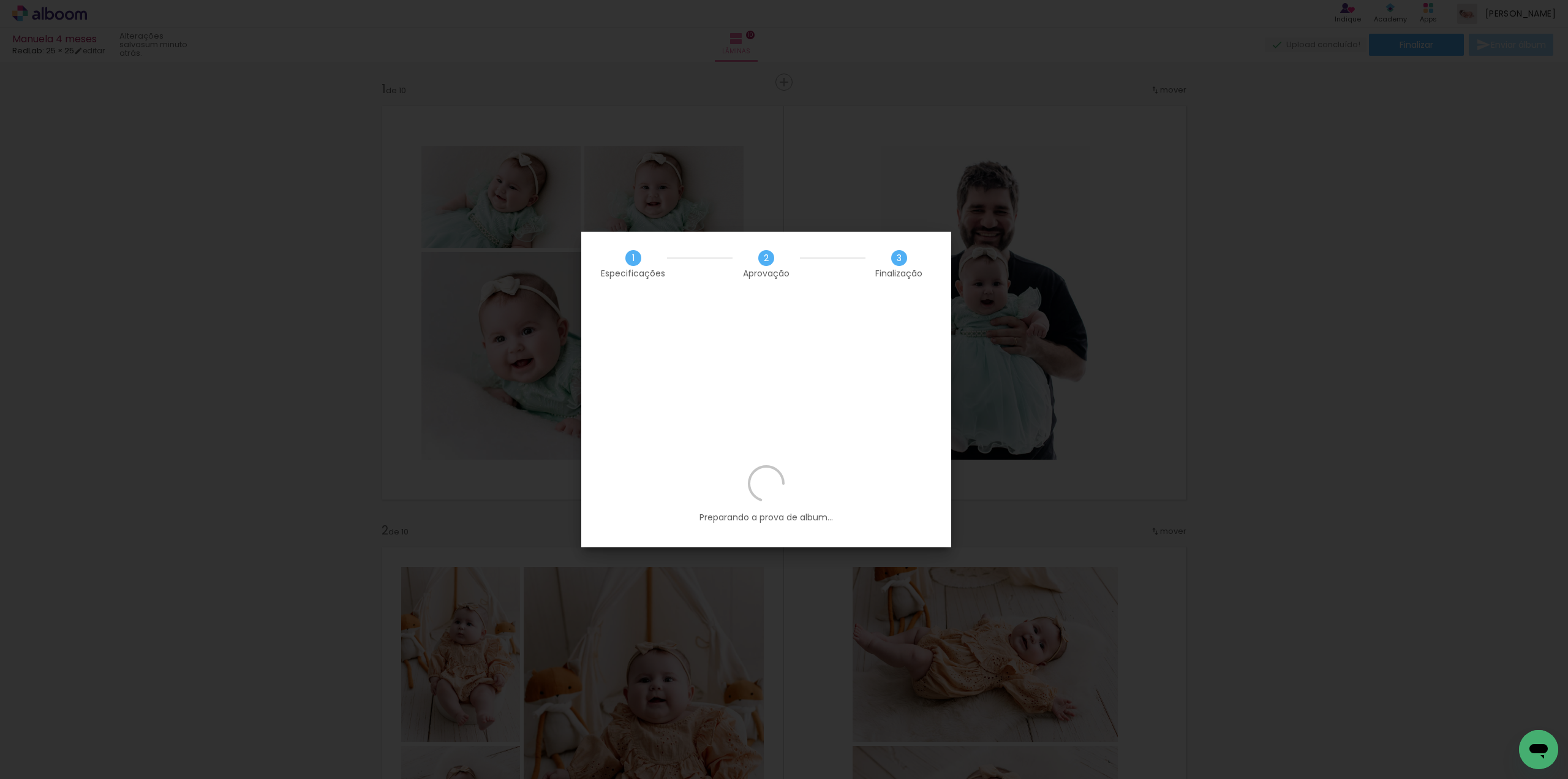
scroll to position [674, 0]
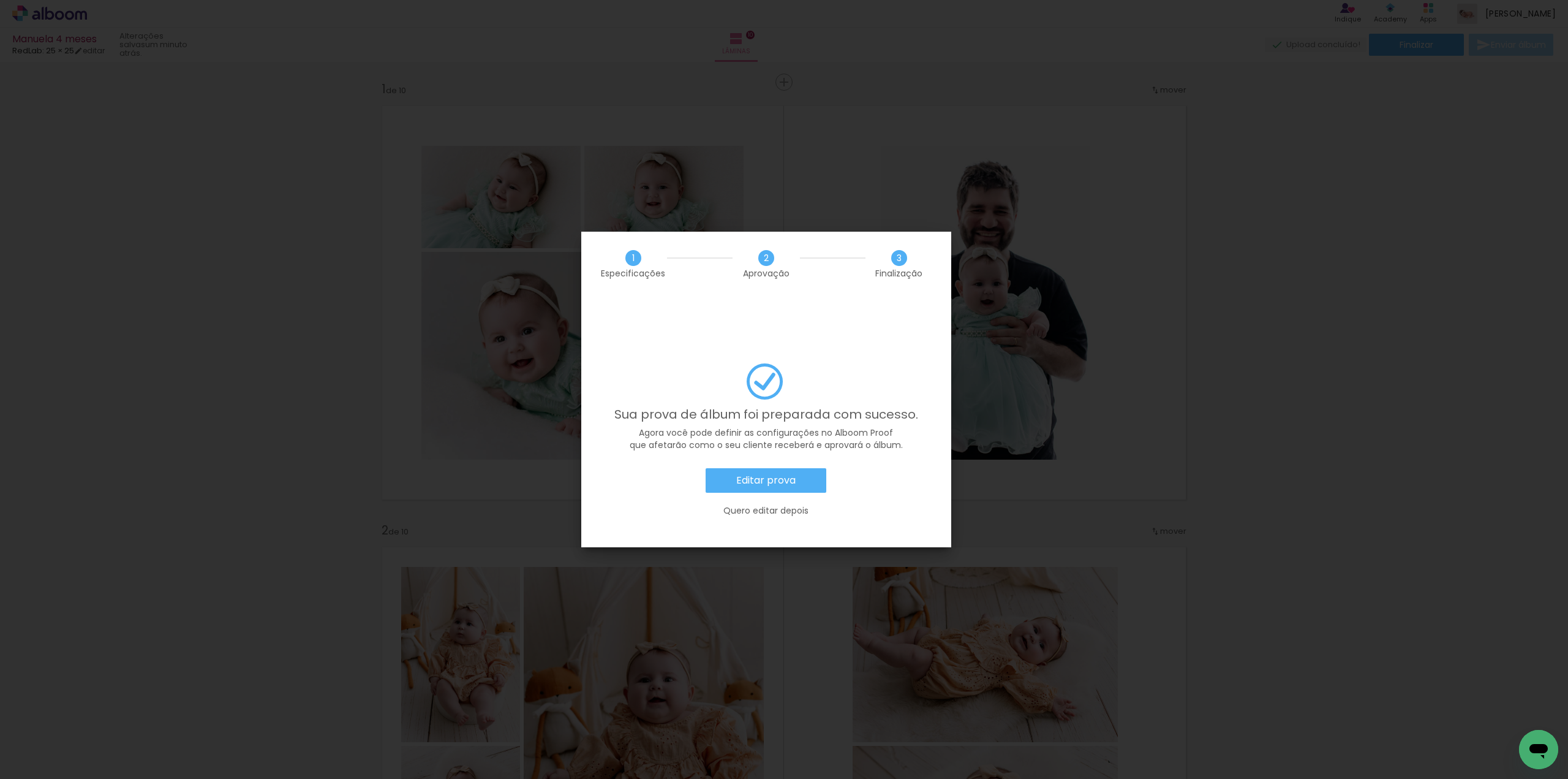
click at [0, 0] on slot "Editar prova" at bounding box center [0, 0] width 0 height 0
click at [773, 451] on iron-overlay-backdrop at bounding box center [784, 390] width 1568 height 779
